Goal: Task Accomplishment & Management: Manage account settings

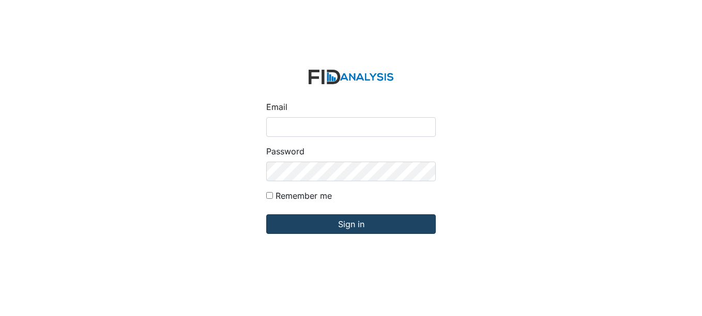
type input "[EMAIL_ADDRESS][DOMAIN_NAME]"
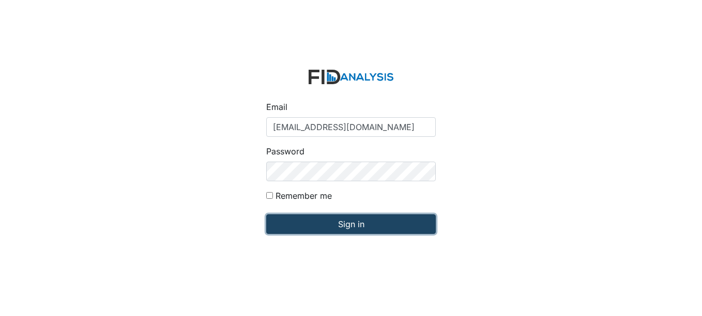
click at [367, 228] on input "Sign in" at bounding box center [350, 224] width 169 height 20
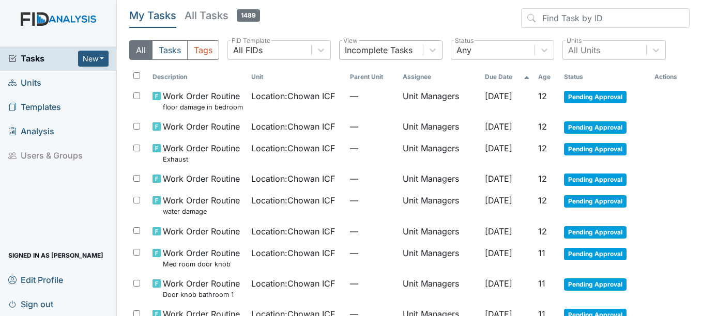
click at [392, 53] on div "Incomplete Tasks" at bounding box center [379, 50] width 68 height 12
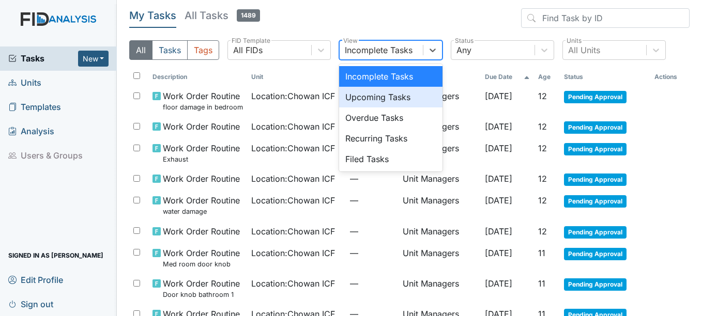
click at [385, 93] on div "Upcoming Tasks" at bounding box center [390, 97] width 103 height 21
